Goal: Task Accomplishment & Management: Manage account settings

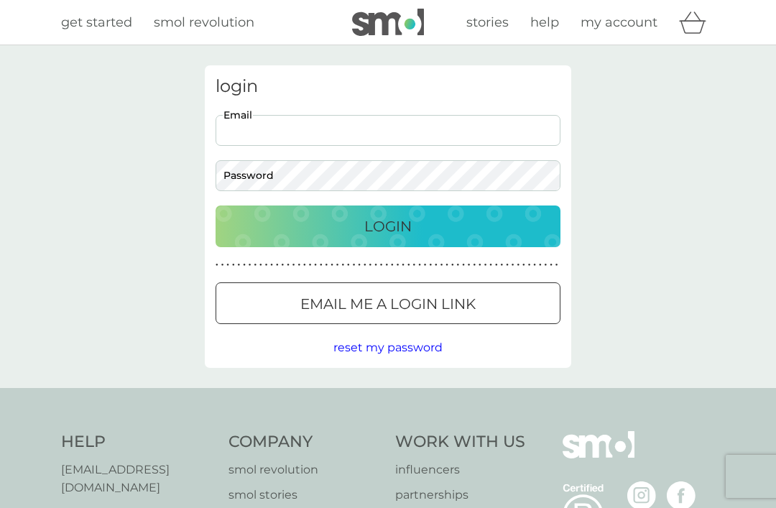
type input "[EMAIL_ADDRESS][DOMAIN_NAME]"
click at [388, 226] on button "Login" at bounding box center [388, 227] width 345 height 42
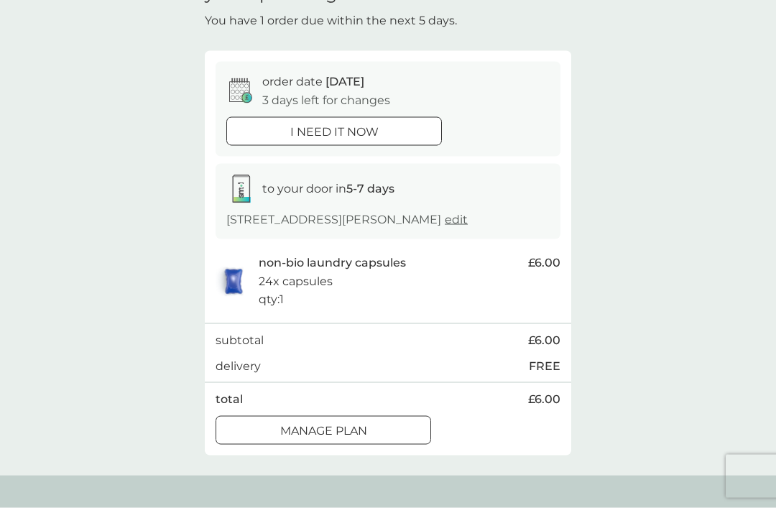
scroll to position [84, 0]
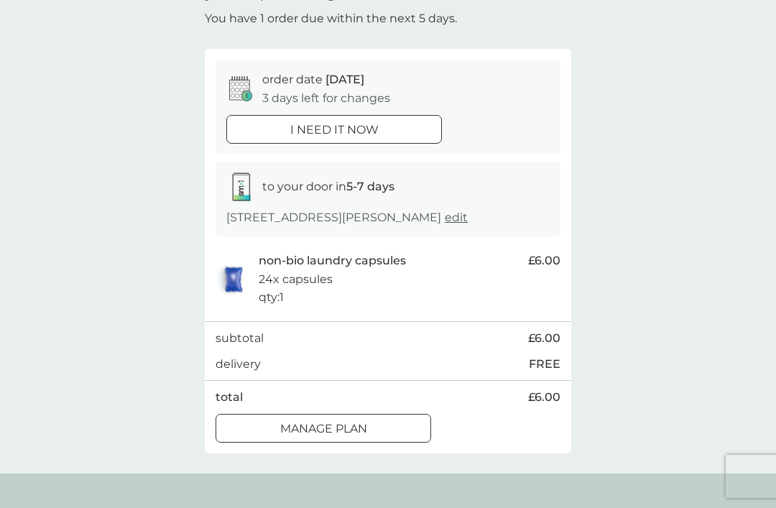
click at [397, 423] on div "Manage plan" at bounding box center [323, 429] width 214 height 19
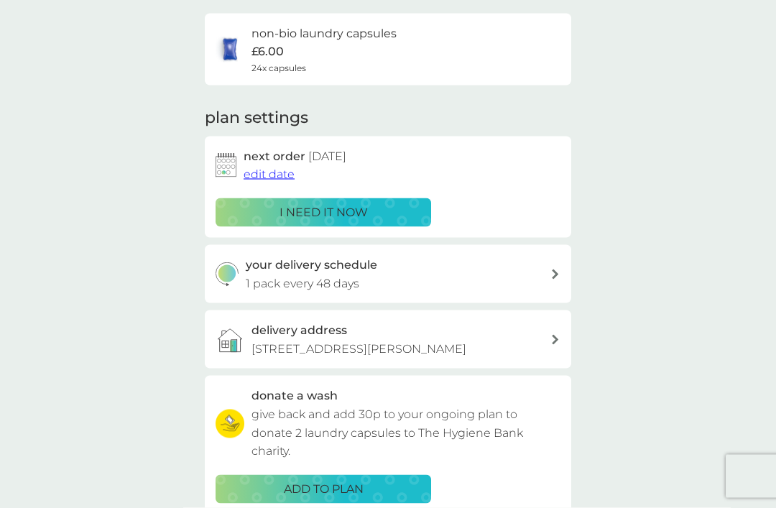
scroll to position [104, 0]
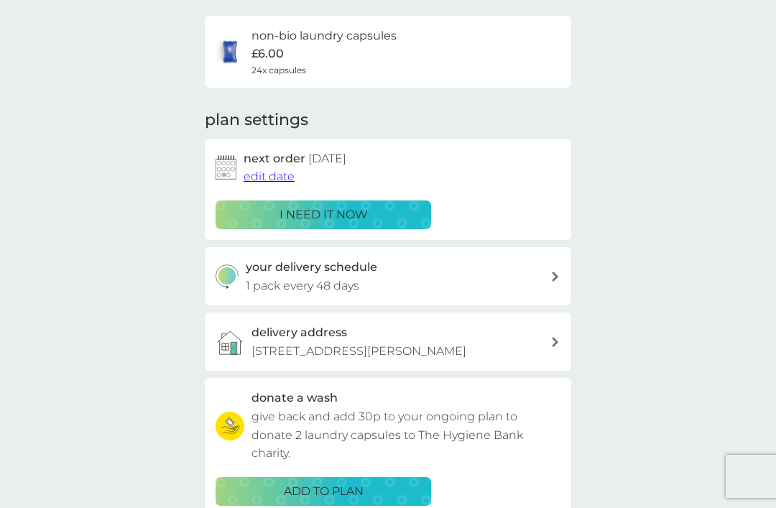
click at [279, 178] on span "edit date" at bounding box center [269, 177] width 51 height 14
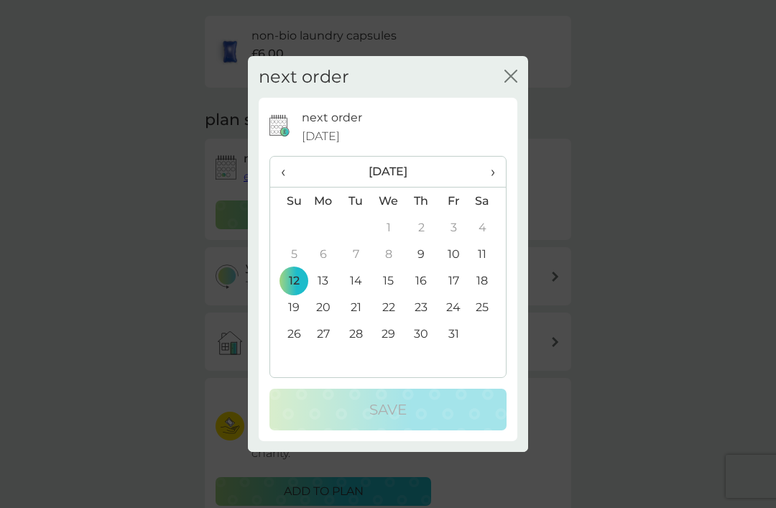
click at [293, 304] on td "19" at bounding box center [288, 307] width 37 height 27
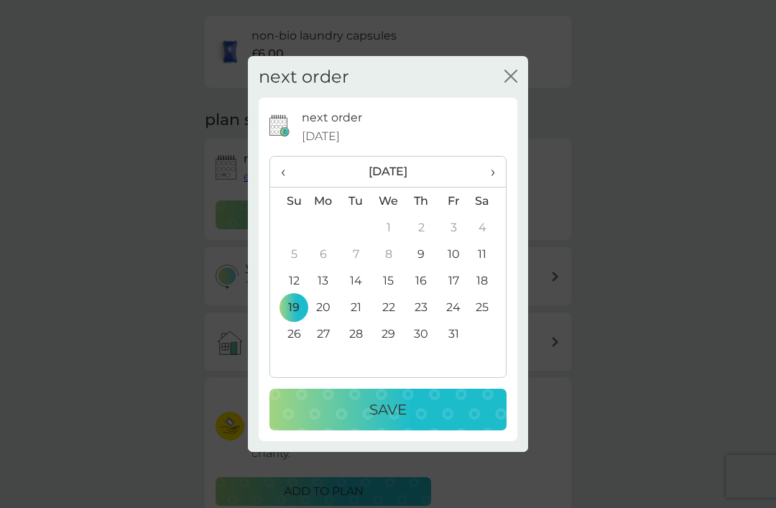
click at [401, 406] on p "Save" at bounding box center [387, 409] width 37 height 23
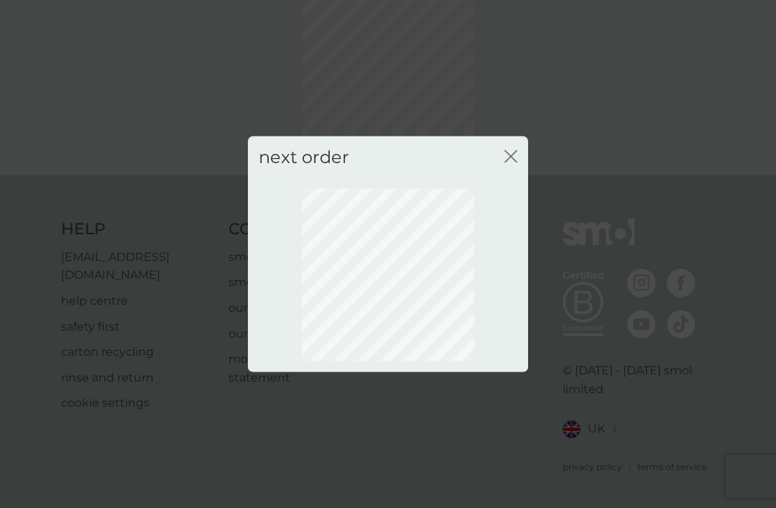
scroll to position [93, 0]
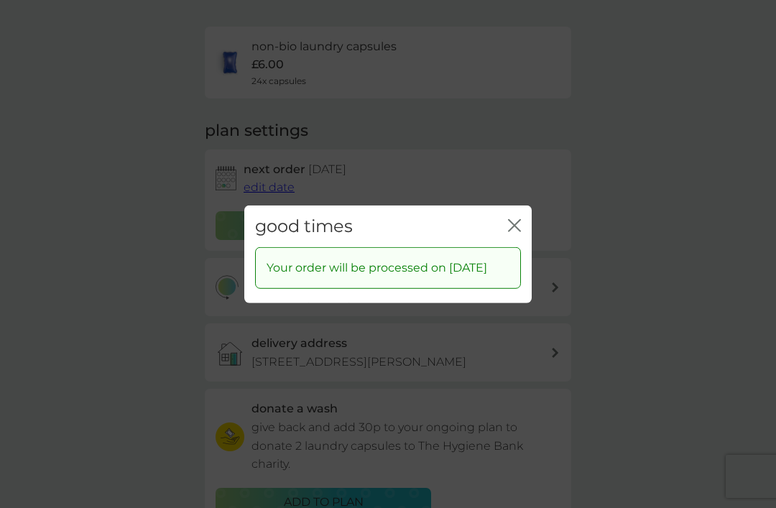
click at [519, 219] on icon "close" at bounding box center [514, 225] width 13 height 13
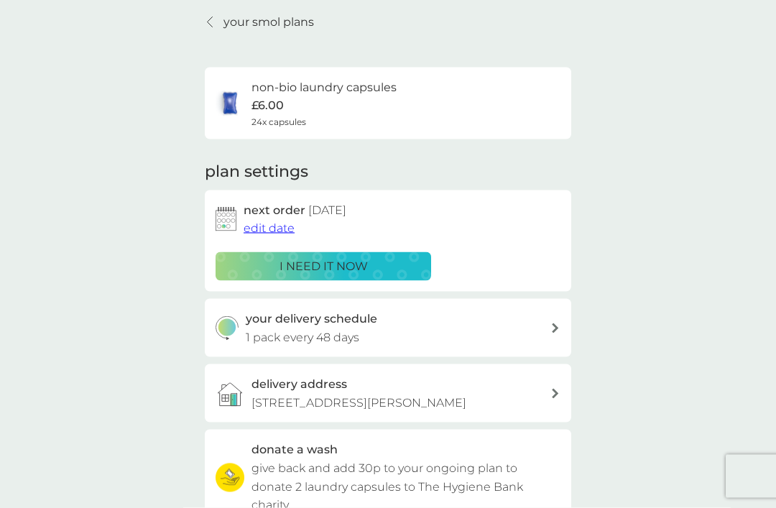
scroll to position [0, 0]
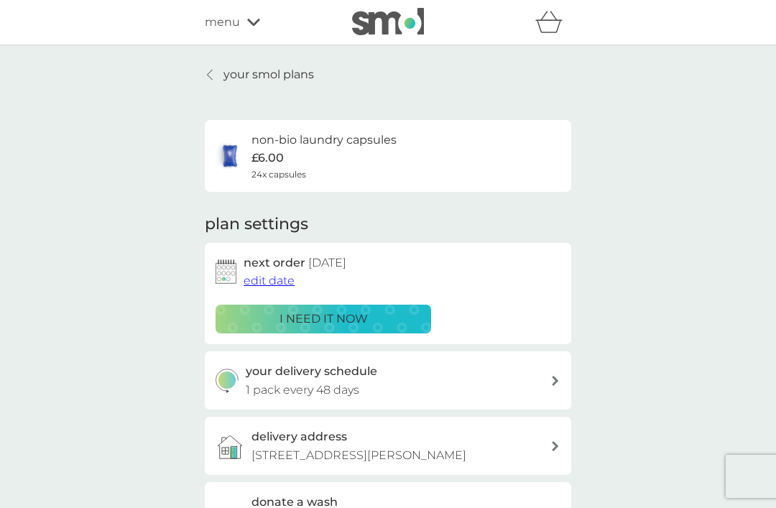
click at [217, 73] on link "your smol plans" at bounding box center [259, 74] width 109 height 19
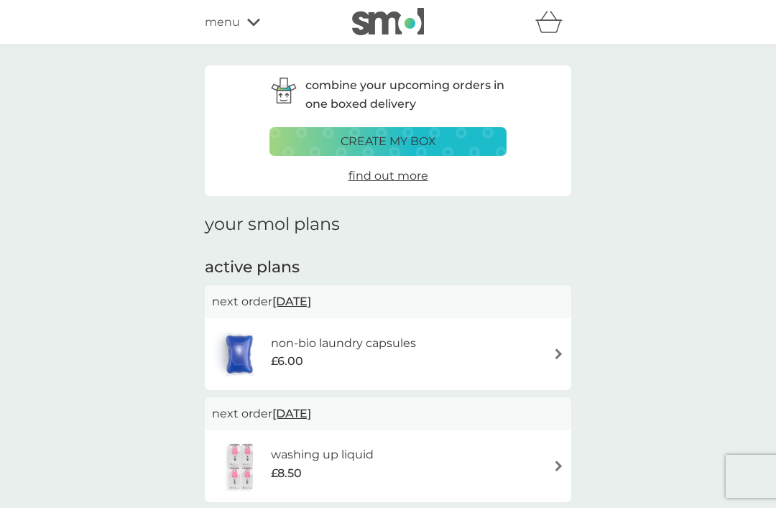
click at [256, 19] on icon at bounding box center [253, 22] width 13 height 9
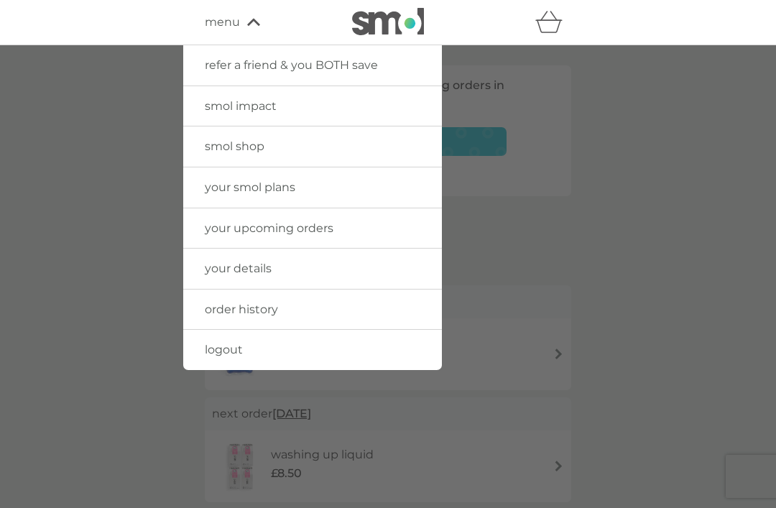
click at [317, 339] on link "logout" at bounding box center [312, 350] width 259 height 40
